Goal: Communication & Community: Participate in discussion

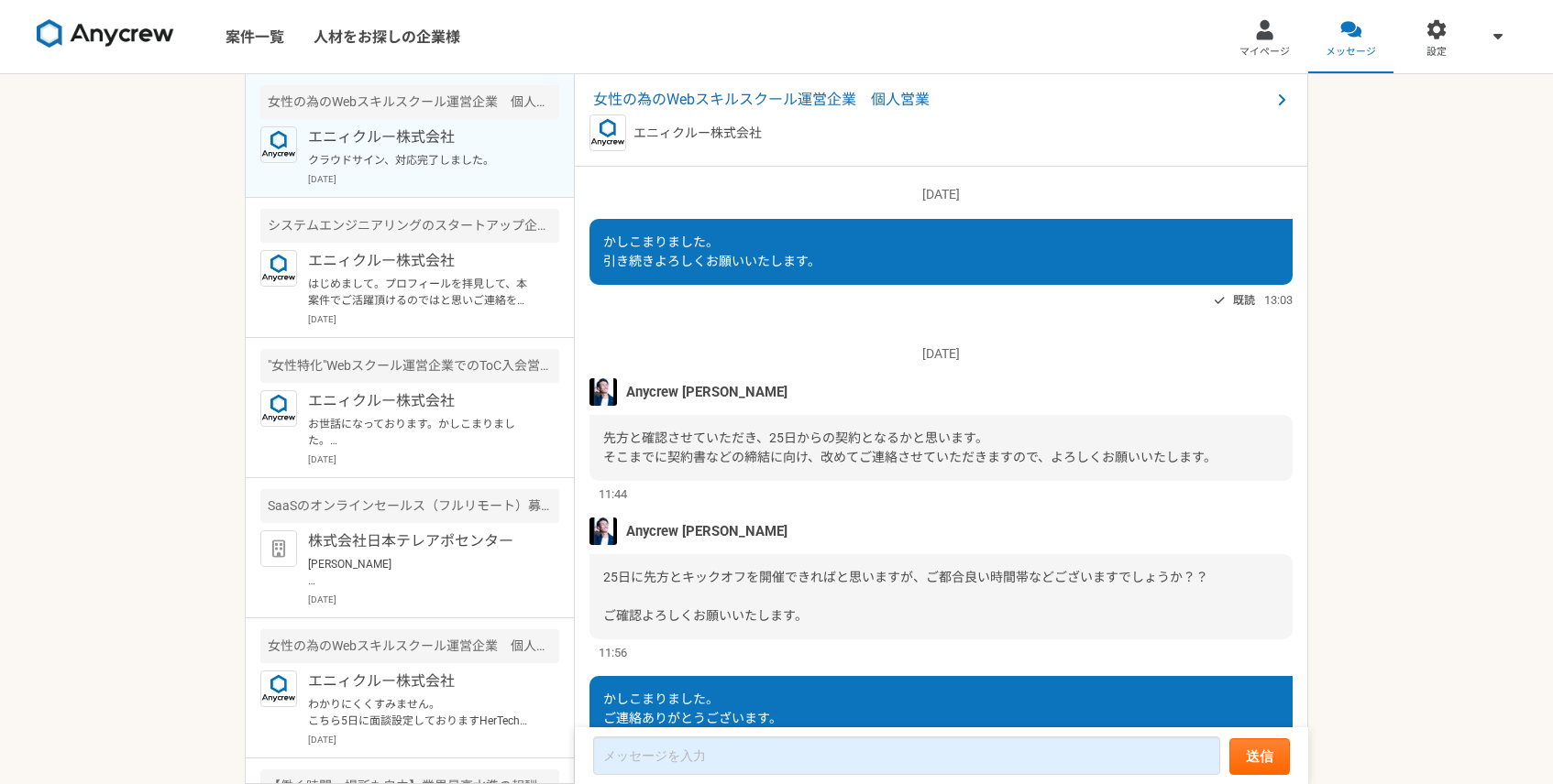
scroll to position [1482, 0]
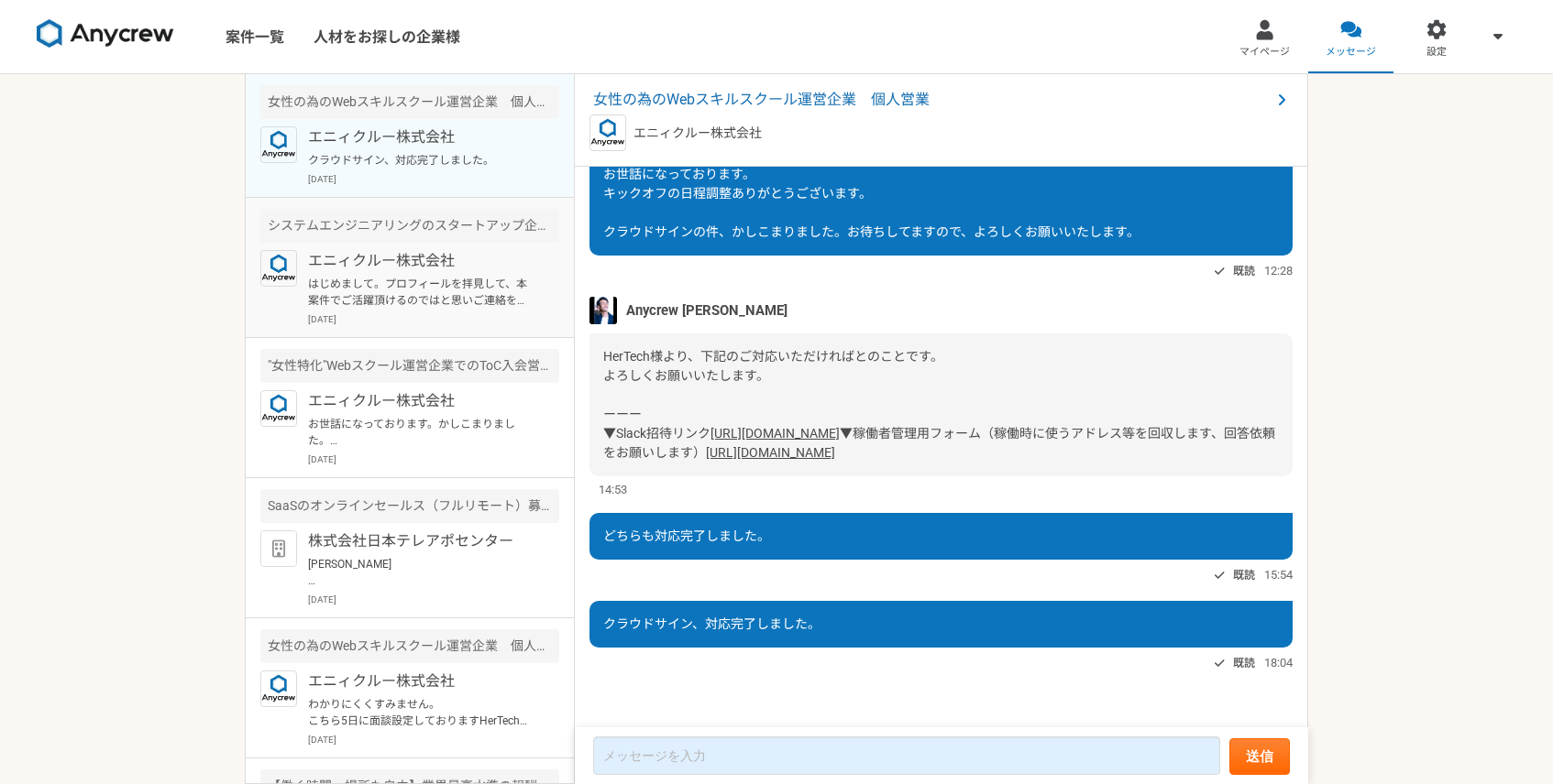
click at [404, 261] on p "エニィクルー株式会社" at bounding box center [421, 261] width 227 height 22
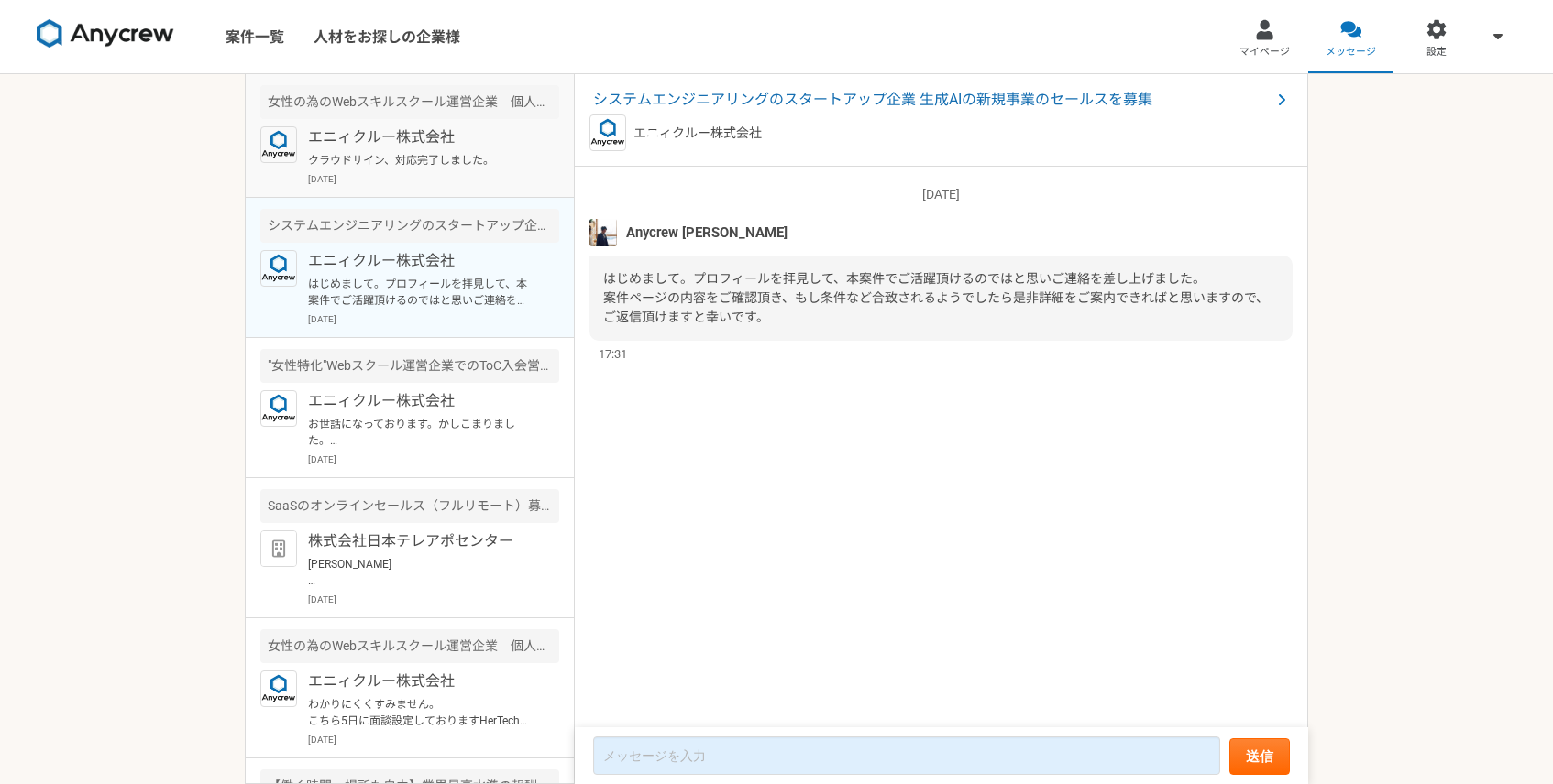
click at [442, 163] on p "クラウドサイン、対応完了しました。" at bounding box center [421, 161] width 227 height 17
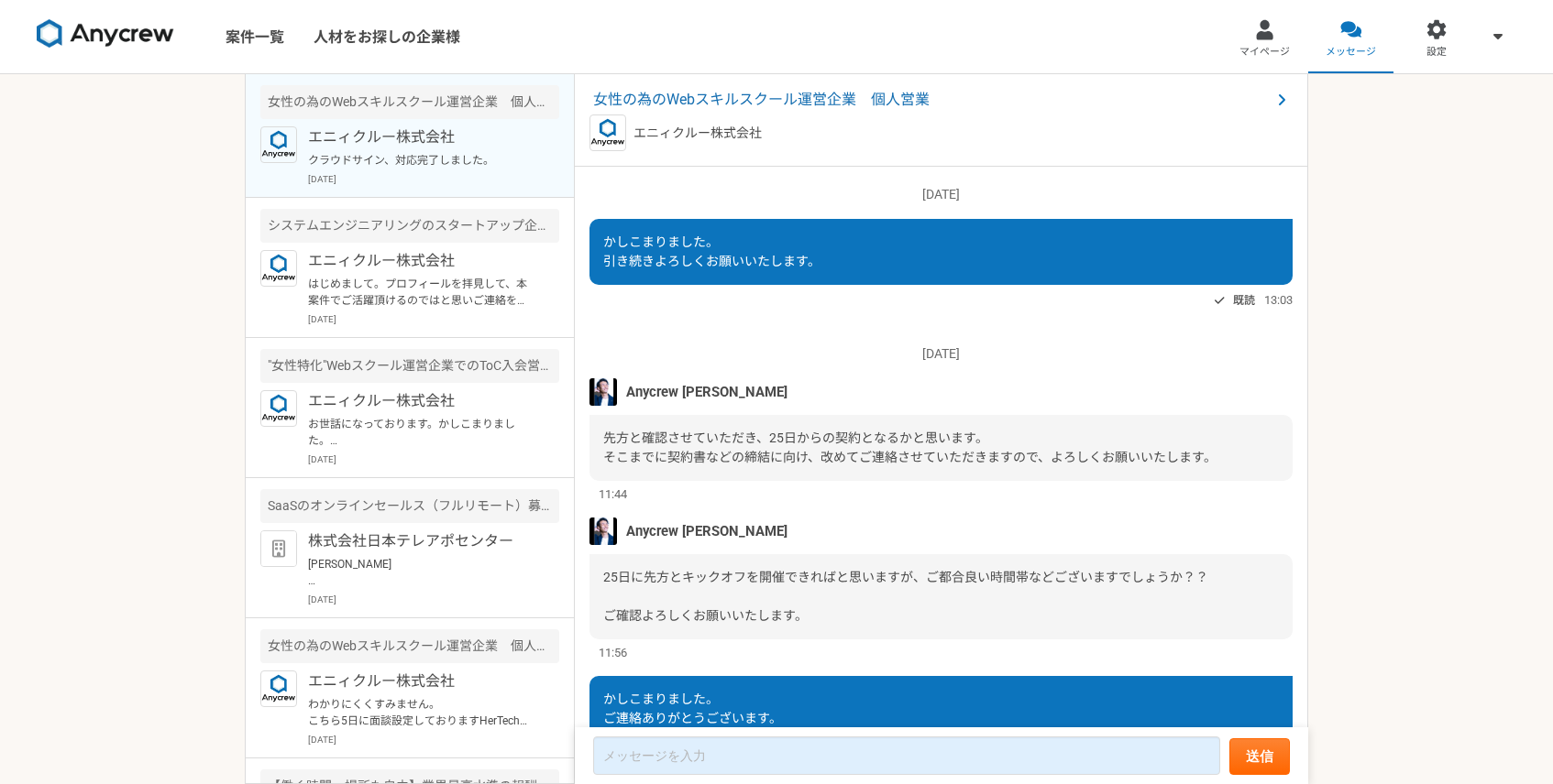
scroll to position [1482, 0]
